Goal: Information Seeking & Learning: Find specific fact

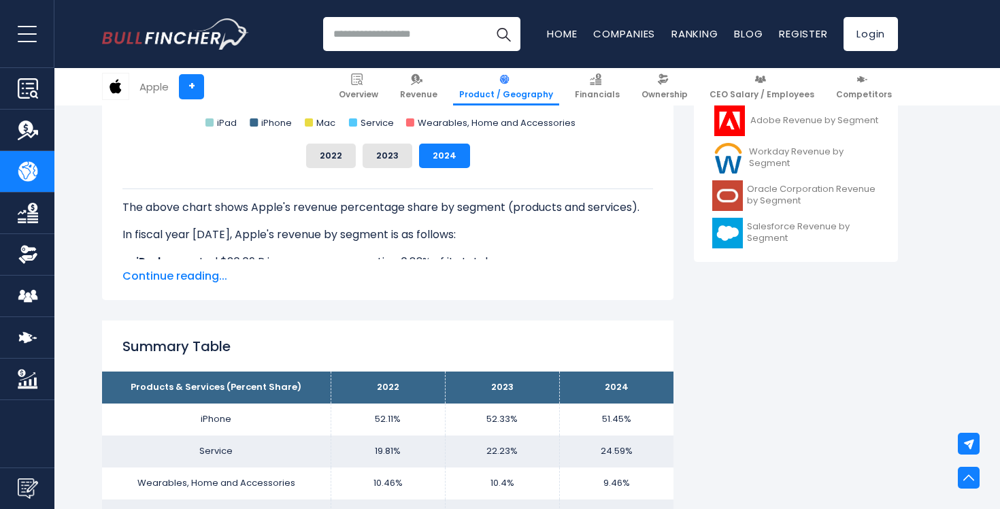
scroll to position [920, 0]
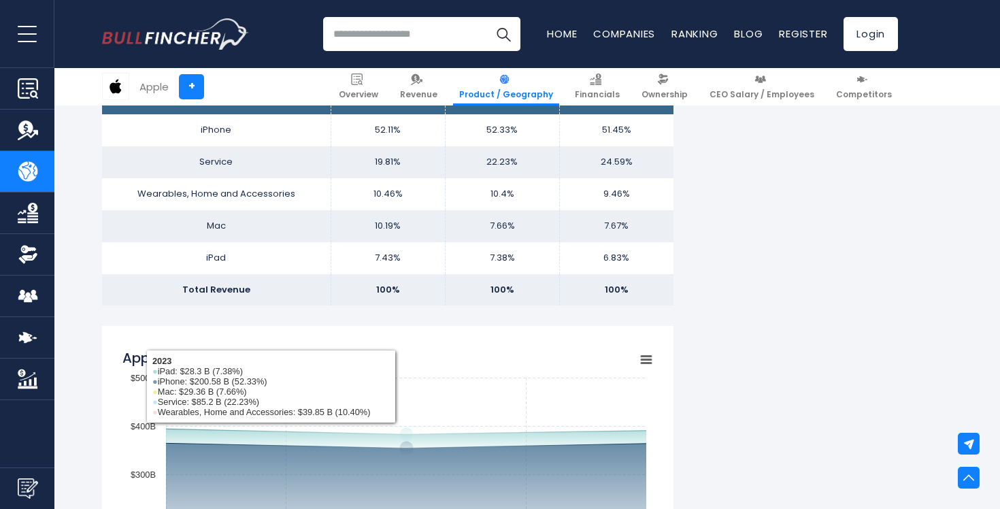
click at [436, 362] on rect "Apple's Segments Revenue Trend" at bounding box center [387, 511] width 531 height 340
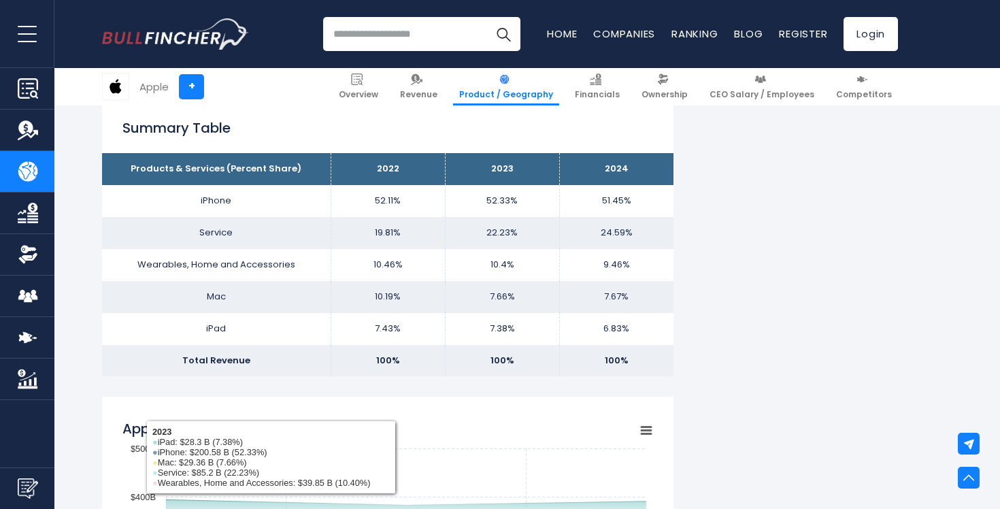
scroll to position [841, 0]
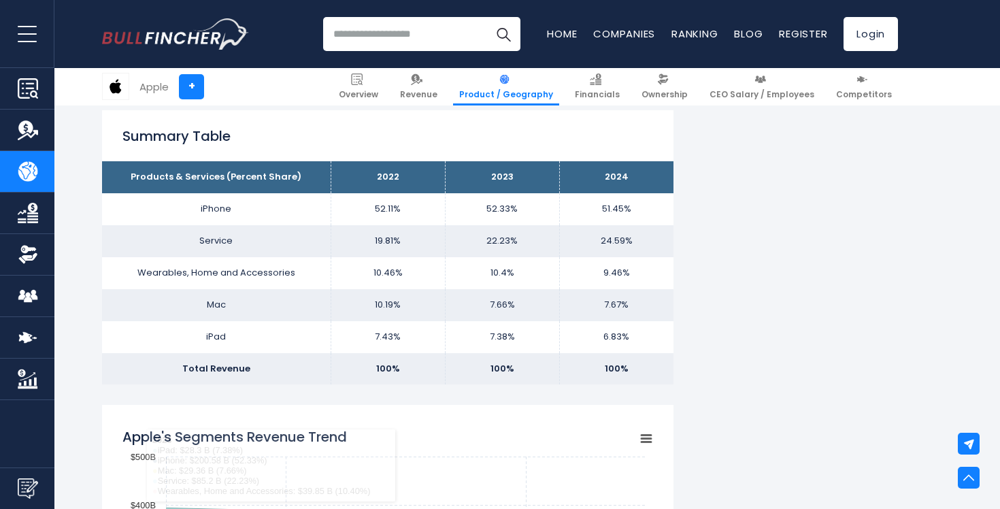
click at [598, 144] on h2 "Summary Table" at bounding box center [387, 136] width 531 height 20
click at [531, 201] on td "52.33%" at bounding box center [502, 209] width 114 height 32
click at [493, 209] on td "52.33%" at bounding box center [502, 209] width 114 height 32
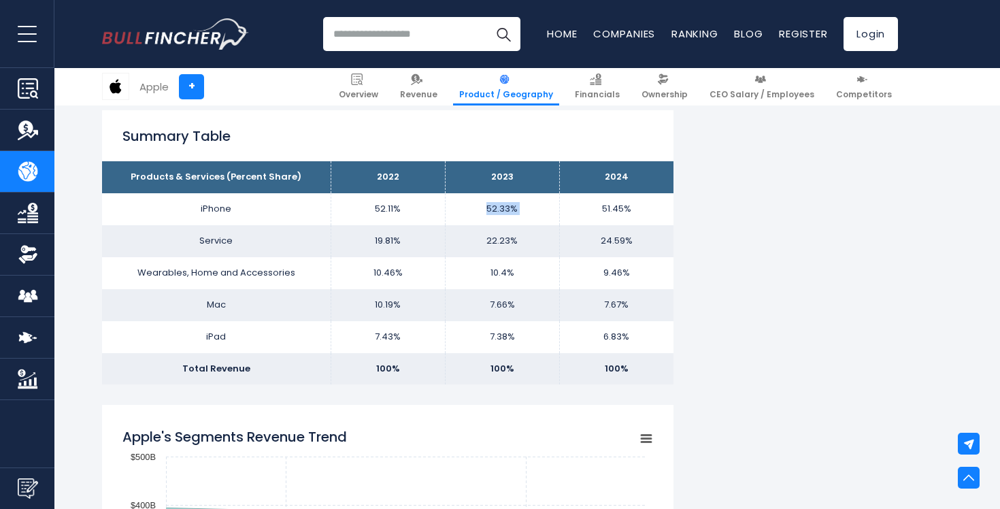
click at [493, 209] on td "52.33%" at bounding box center [502, 209] width 114 height 32
click at [503, 144] on h2 "Summary Table" at bounding box center [387, 136] width 531 height 20
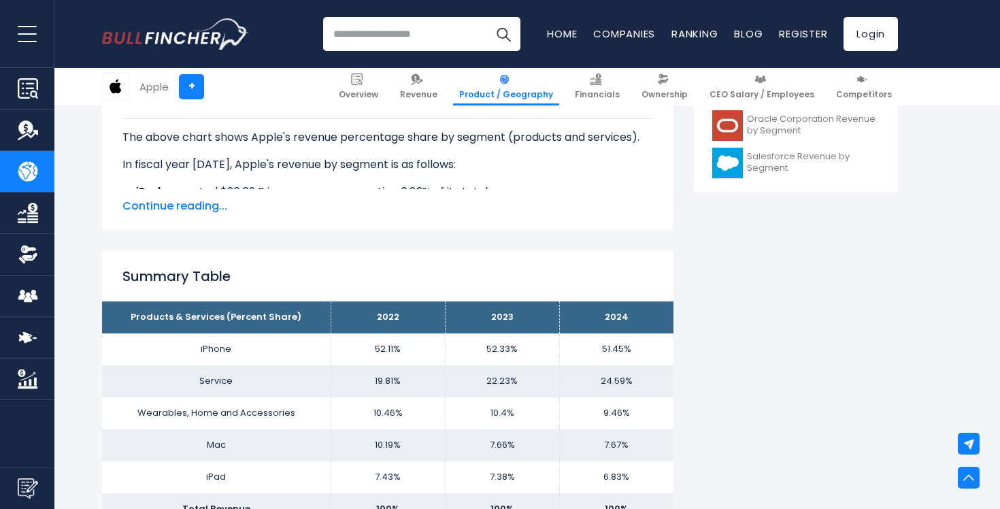
scroll to position [741, 0]
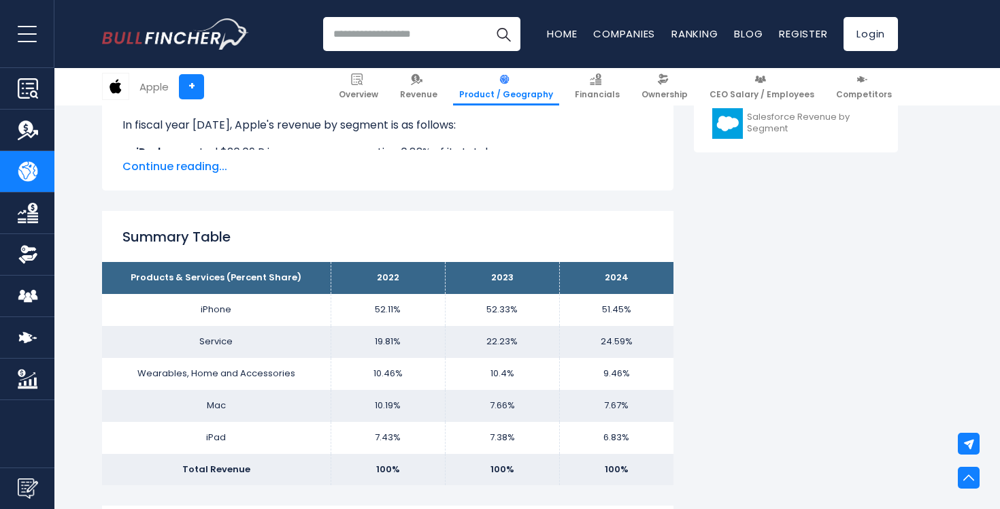
click at [622, 249] on div "Summary Table Products & Services (Percent Share) 2022 2023 2024 iPhone 52.11% …" at bounding box center [387, 348] width 571 height 274
click at [199, 167] on span "Continue reading..." at bounding box center [387, 166] width 531 height 16
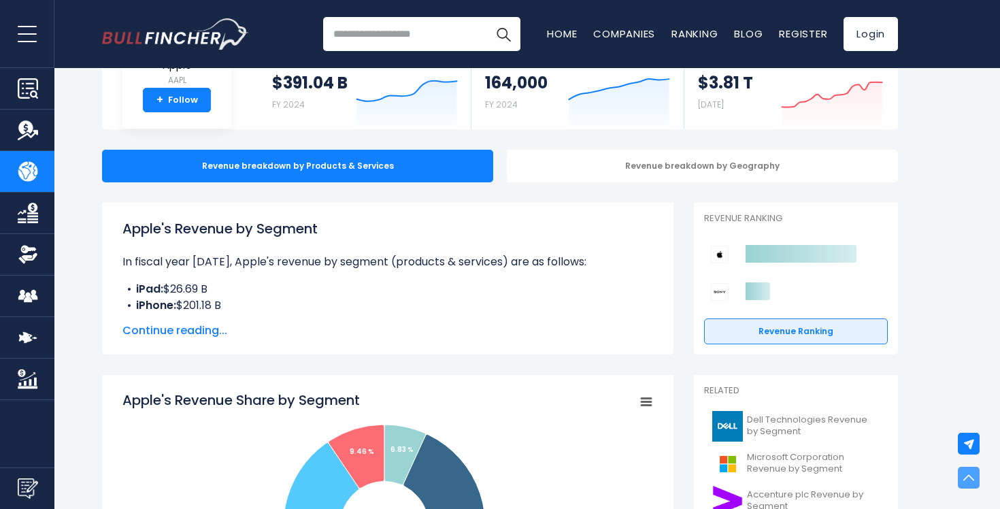
scroll to position [0, 0]
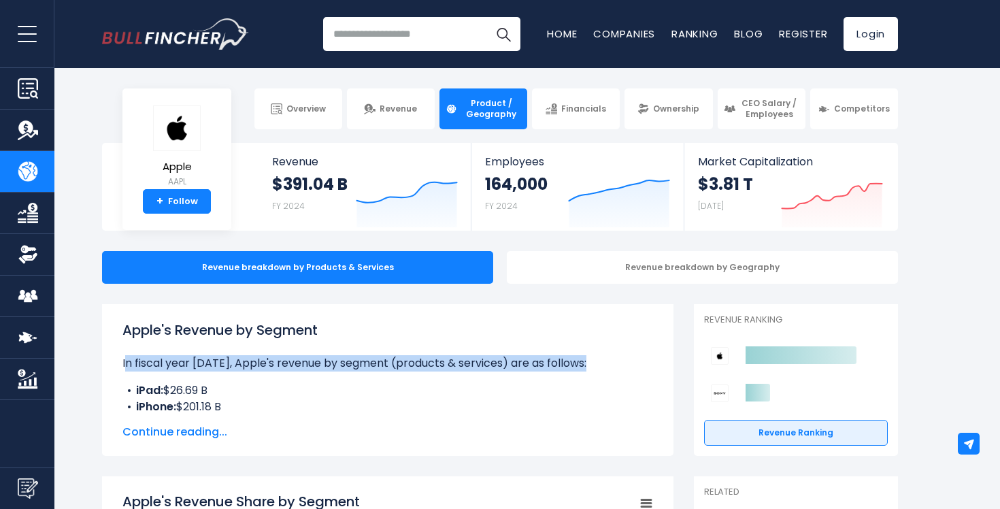
drag, startPoint x: 222, startPoint y: 376, endPoint x: 403, endPoint y: 351, distance: 182.7
click at [405, 351] on div "Apple's Revenue by Segment In fiscal year [DATE], Apple's revenue by segment (p…" at bounding box center [387, 367] width 531 height 95
click at [403, 351] on div "Apple's Revenue by Segment In fiscal year [DATE], Apple's revenue by segment (p…" at bounding box center [387, 367] width 531 height 95
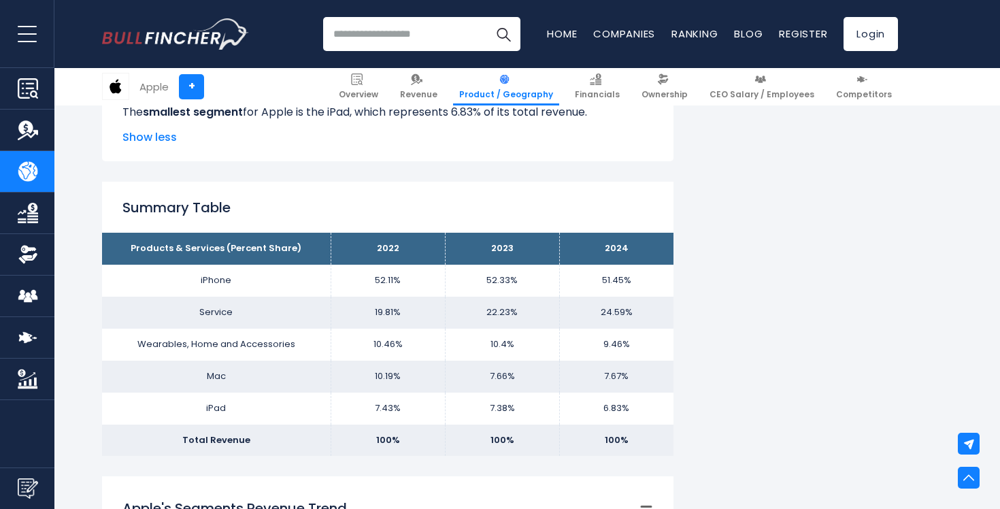
scroll to position [912, 0]
